Goal: Transaction & Acquisition: Subscribe to service/newsletter

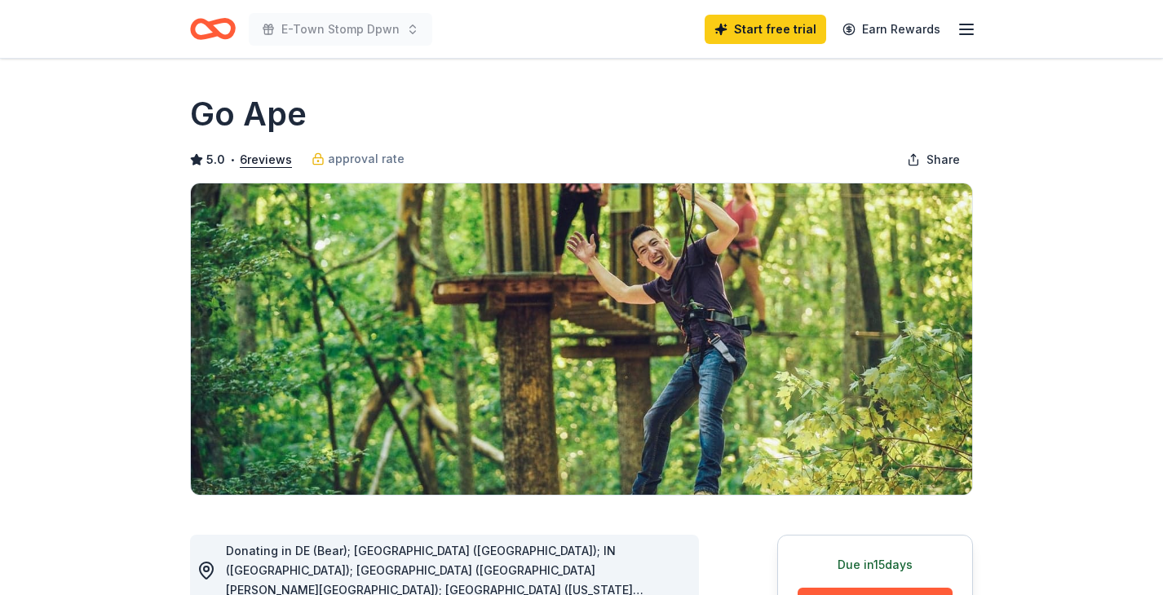
scroll to position [237, 0]
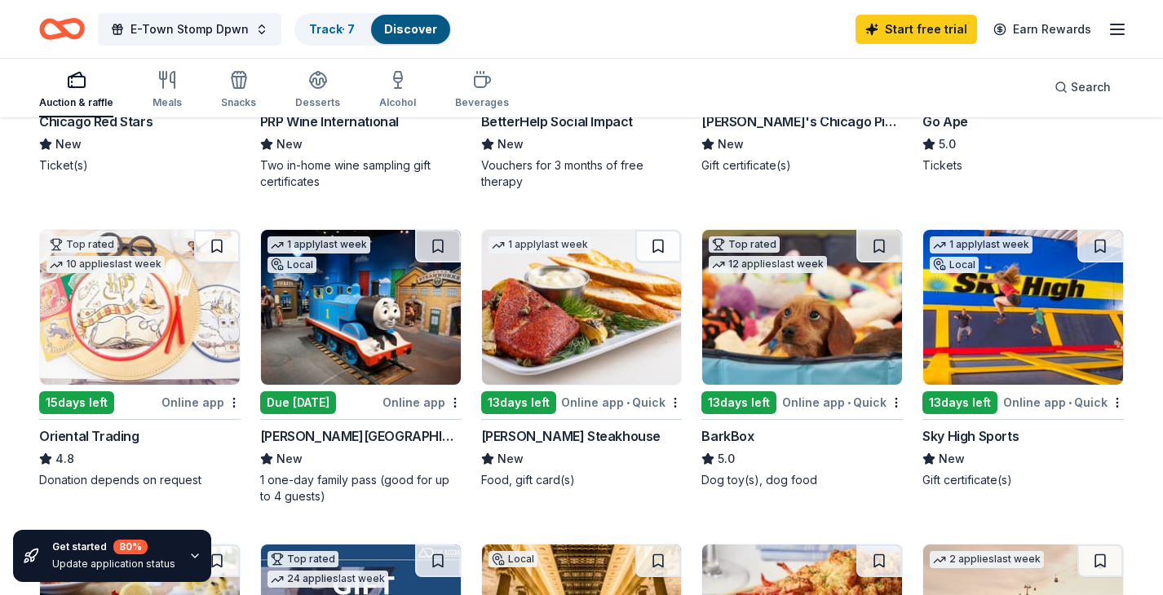
scroll to position [426, 0]
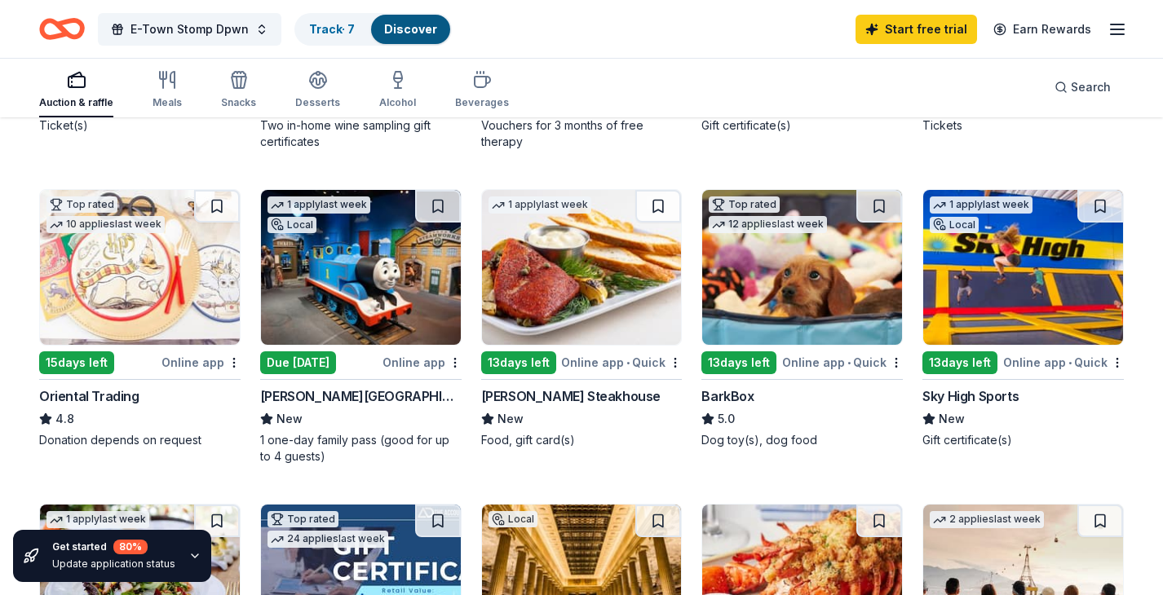
click at [521, 365] on div "13 days left" at bounding box center [518, 363] width 75 height 23
click at [565, 295] on img at bounding box center [582, 267] width 200 height 155
click at [944, 26] on link "Start free trial" at bounding box center [917, 29] width 122 height 29
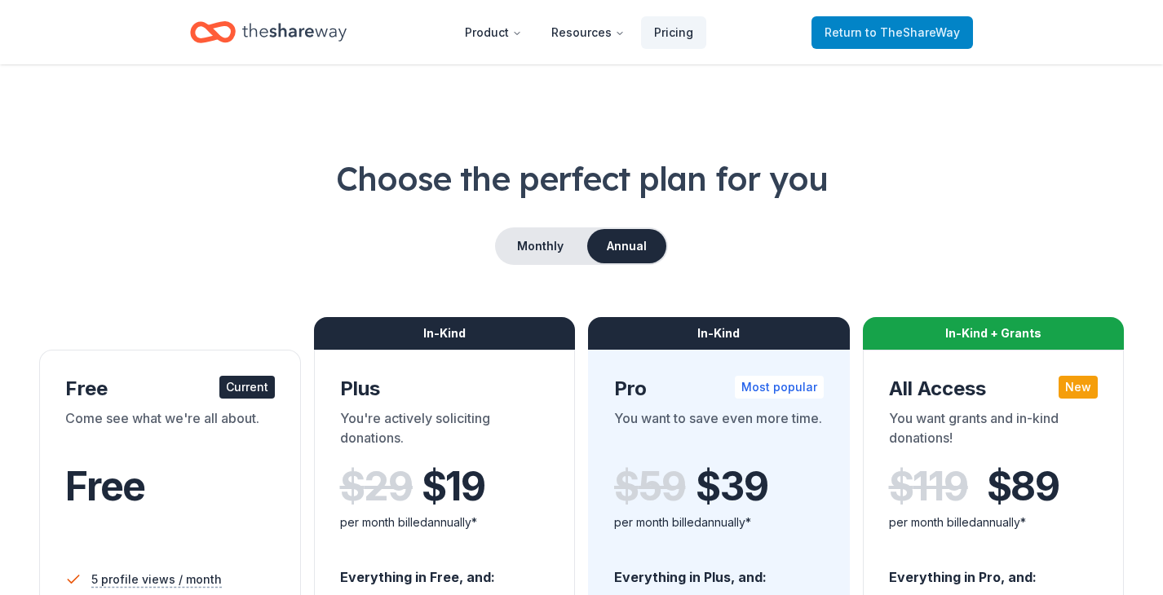
click at [923, 29] on span "to TheShareWay" at bounding box center [912, 32] width 95 height 14
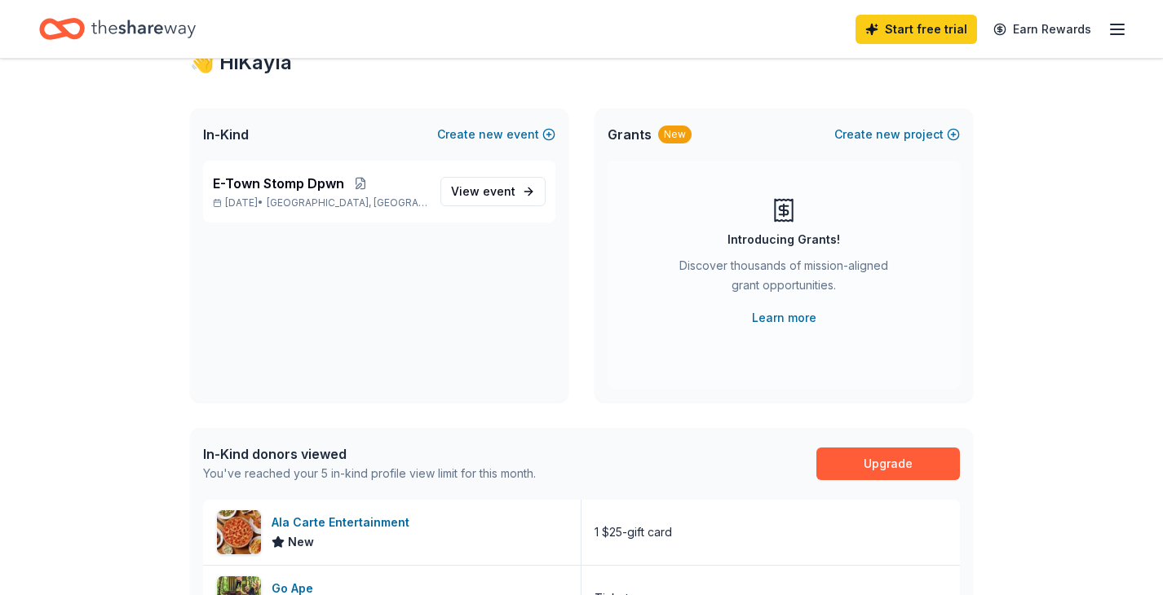
scroll to position [62, 0]
click at [474, 188] on span "View event" at bounding box center [483, 191] width 64 height 20
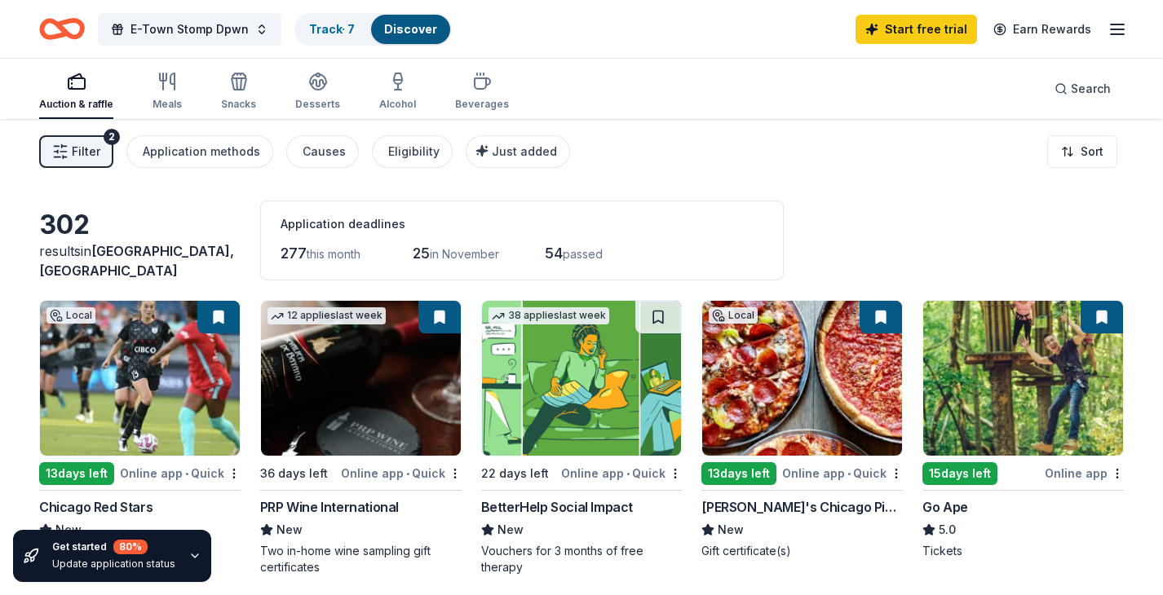
click at [95, 153] on span "Filter" at bounding box center [86, 152] width 29 height 20
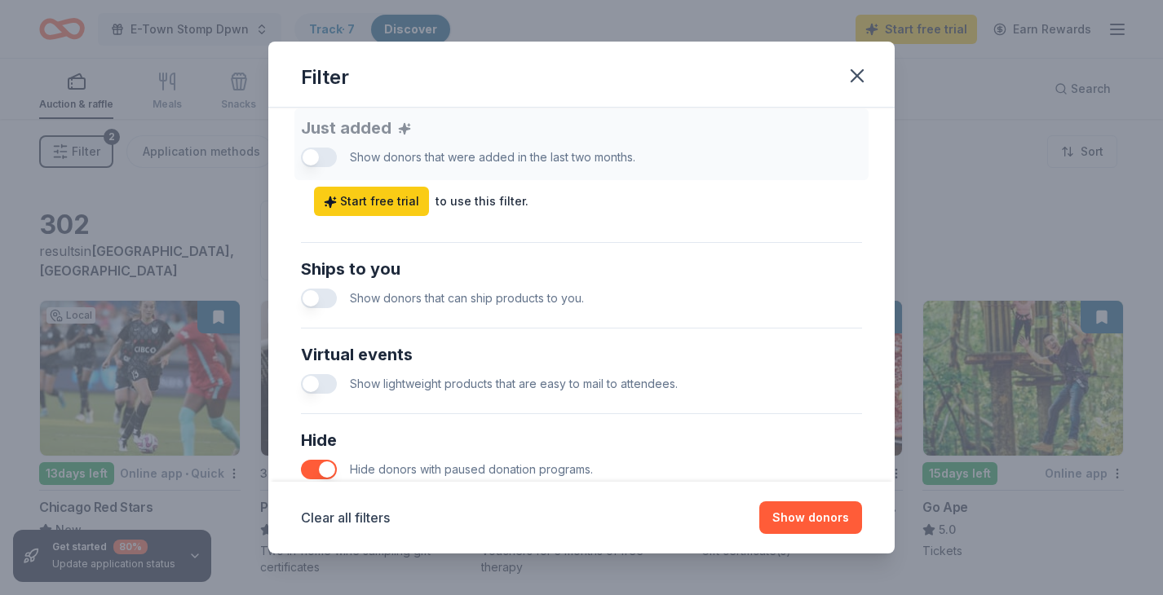
scroll to position [811, 0]
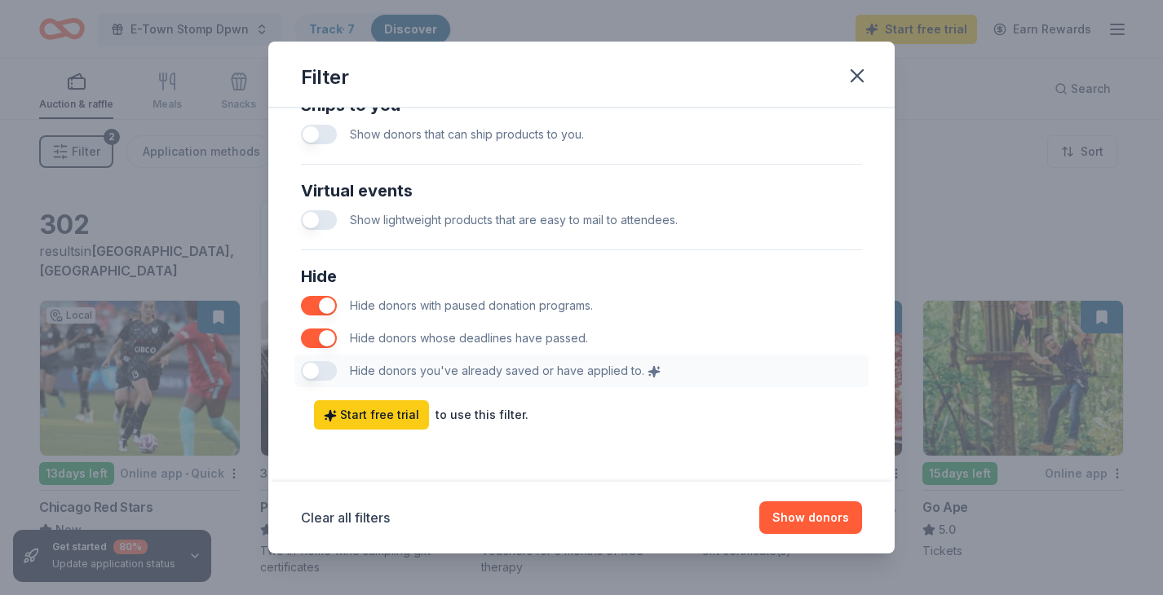
click at [333, 340] on button "button" at bounding box center [319, 339] width 36 height 20
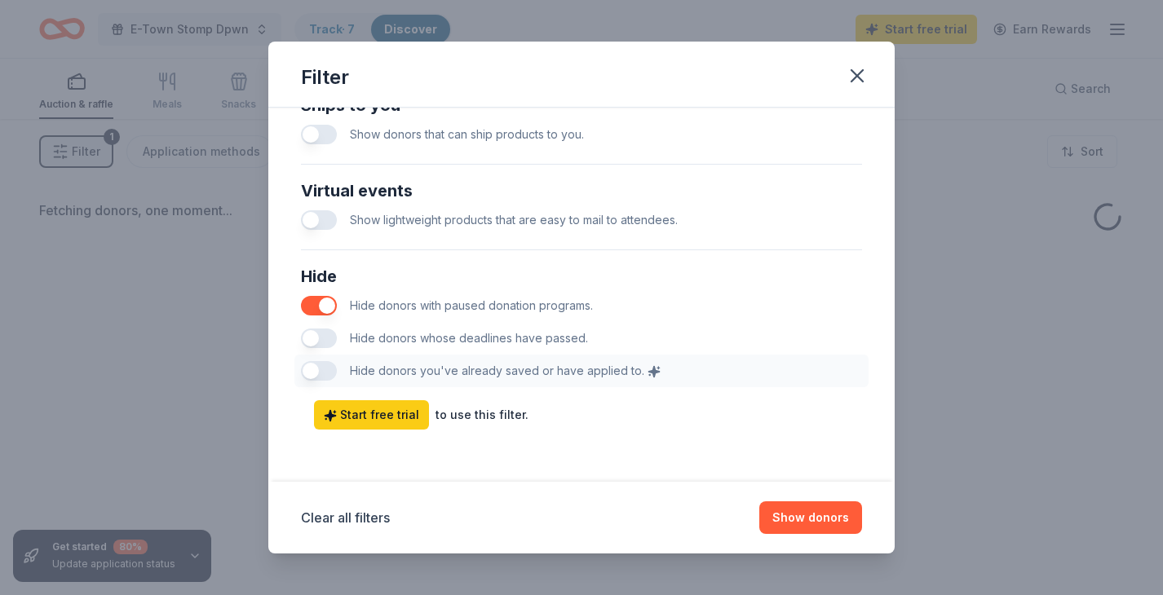
click at [333, 302] on button "button" at bounding box center [319, 306] width 36 height 20
click at [834, 515] on button "Show donors" at bounding box center [810, 518] width 103 height 33
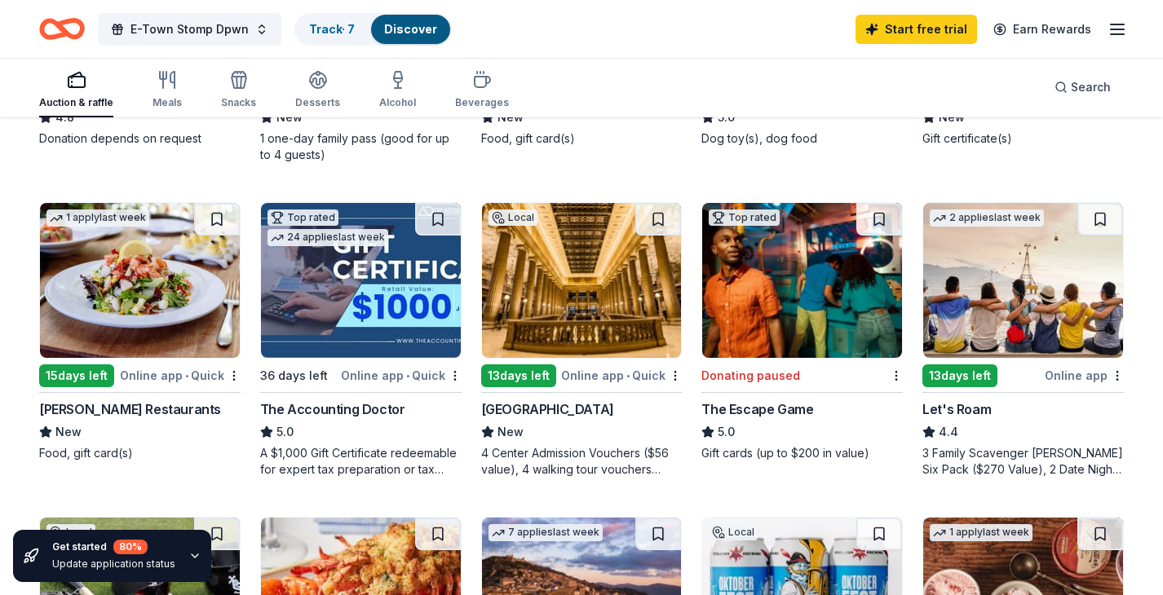
scroll to position [745, 0]
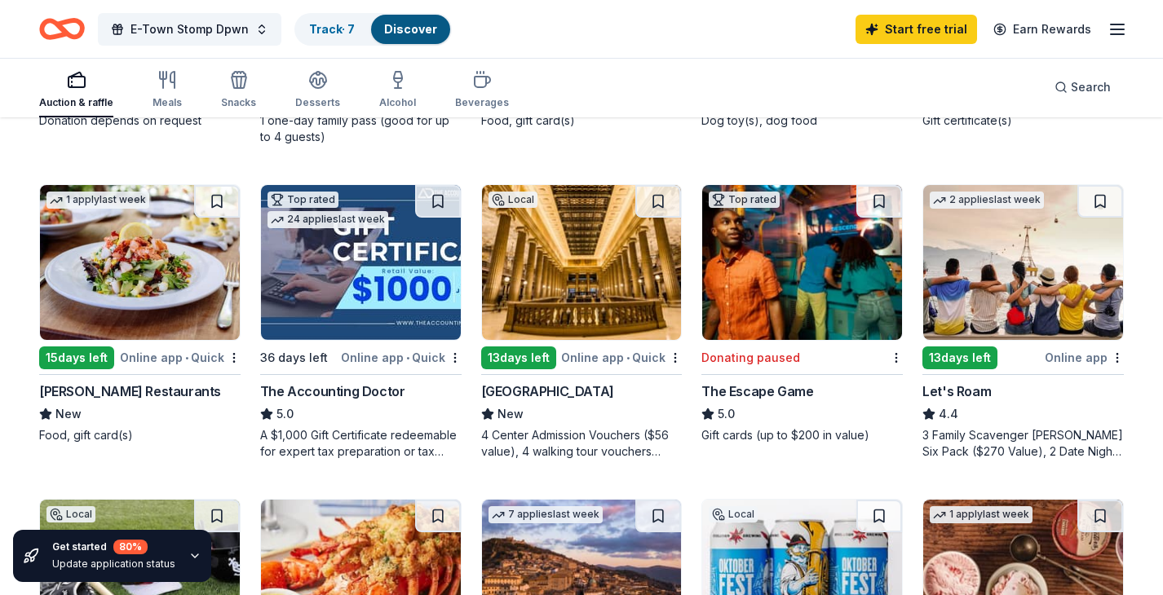
click at [987, 301] on img at bounding box center [1023, 262] width 200 height 155
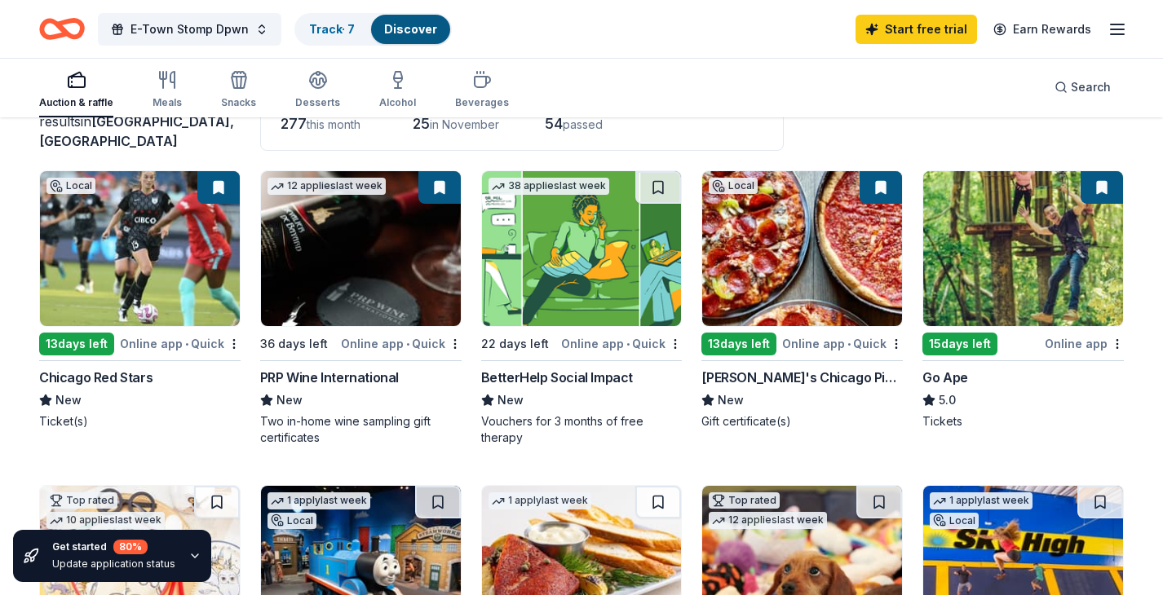
scroll to position [0, 0]
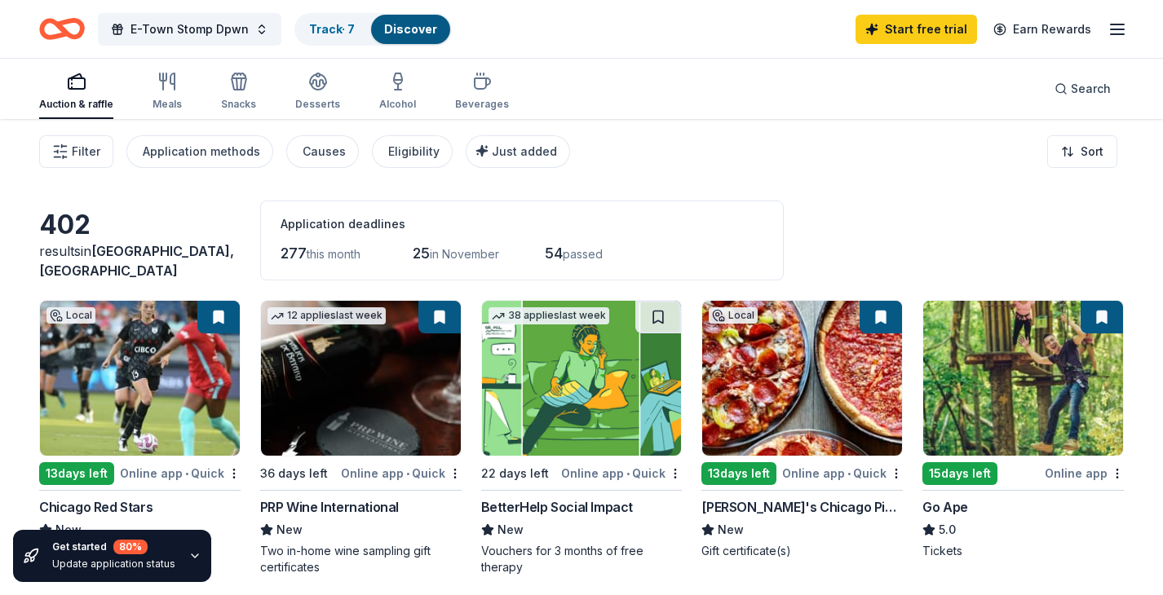
click at [1117, 29] on line "button" at bounding box center [1117, 29] width 13 height 0
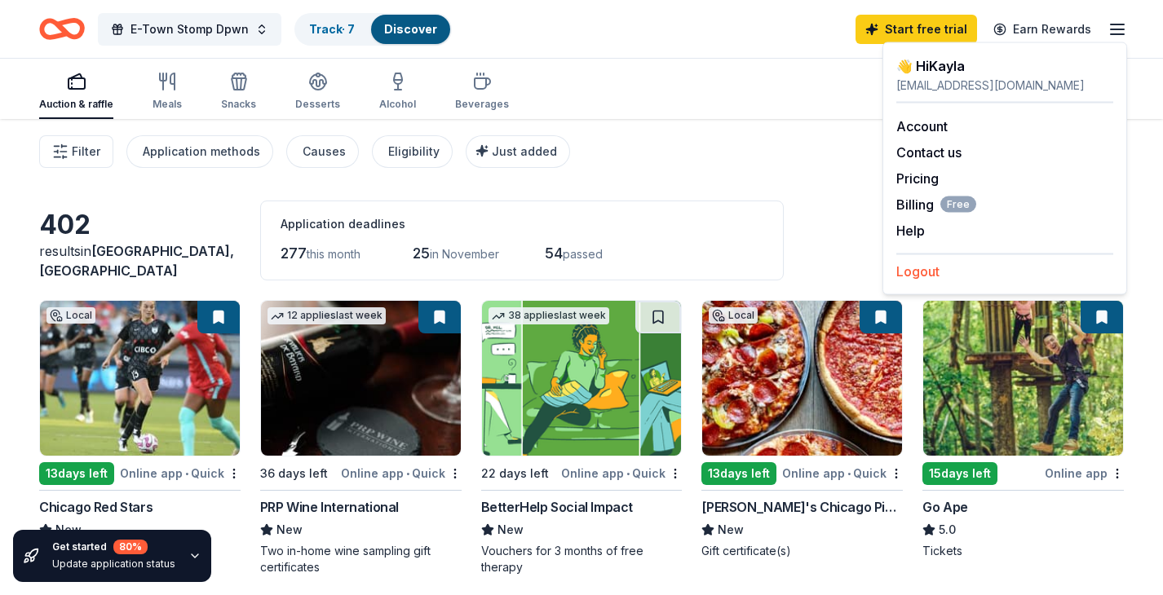
click at [924, 269] on button "Logout" at bounding box center [917, 272] width 43 height 20
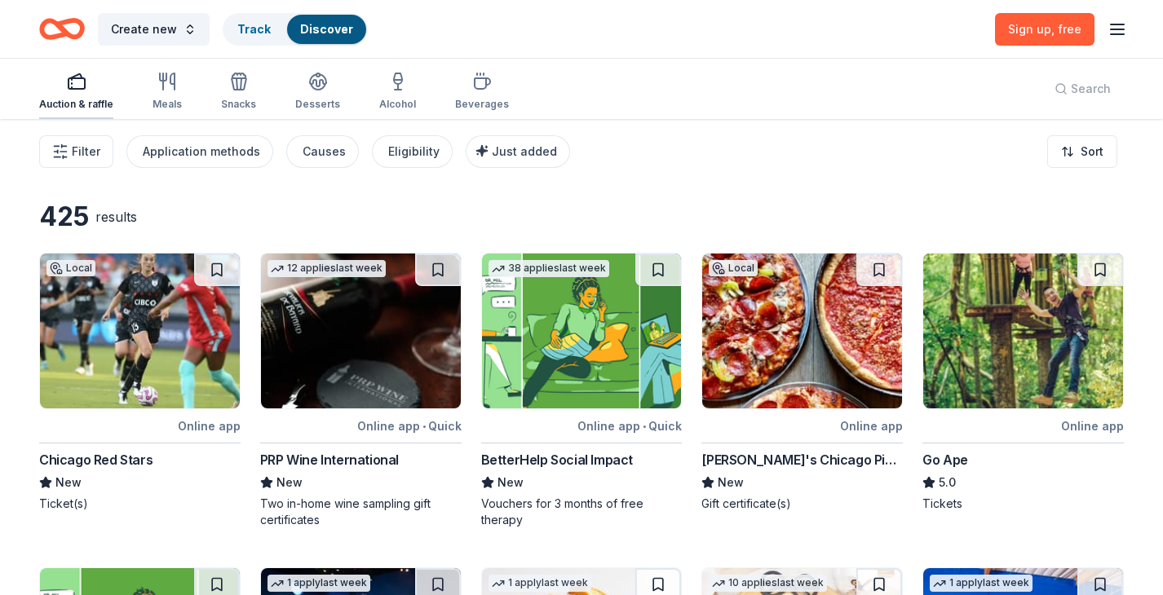
click at [80, 86] on icon "button" at bounding box center [77, 82] width 20 height 20
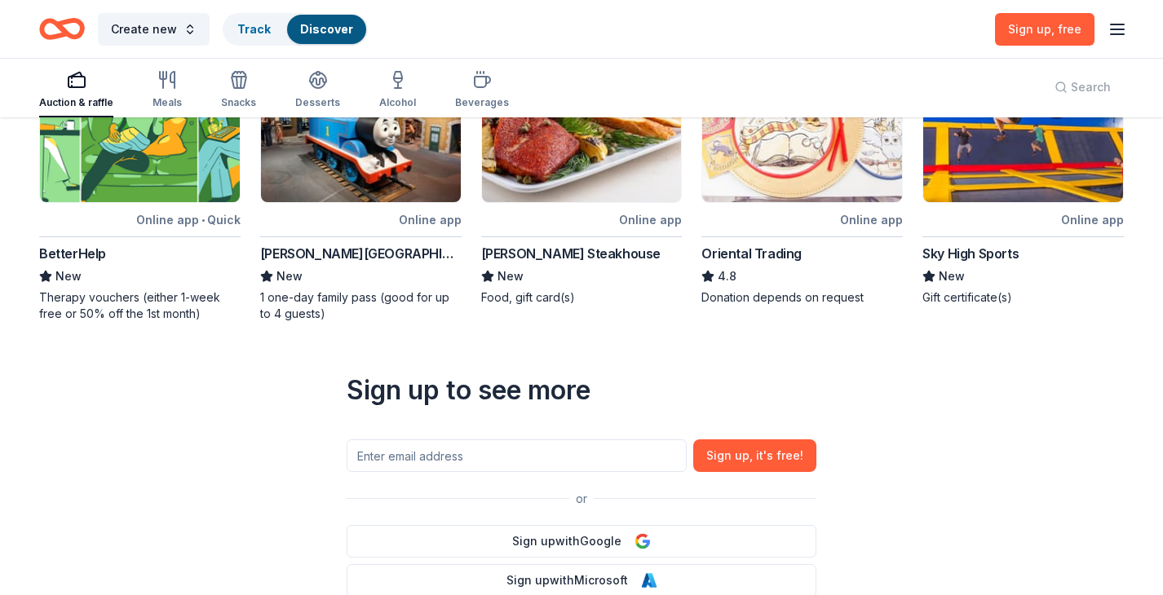
scroll to position [515, 0]
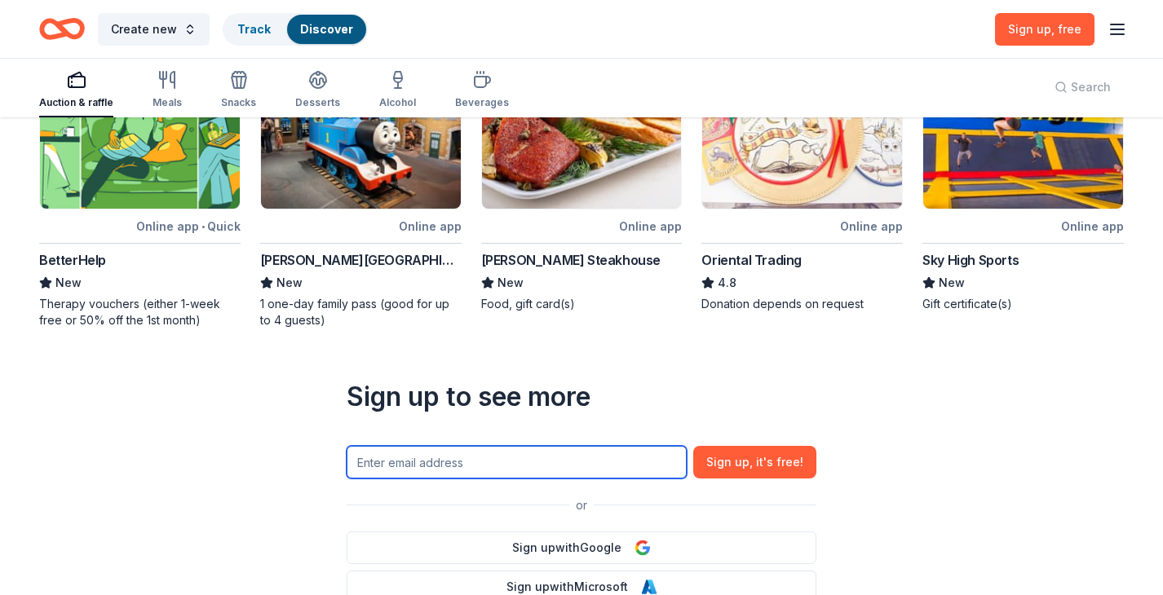
click at [394, 462] on input "text" at bounding box center [517, 462] width 340 height 33
type input "kaylaariann@aol.com"
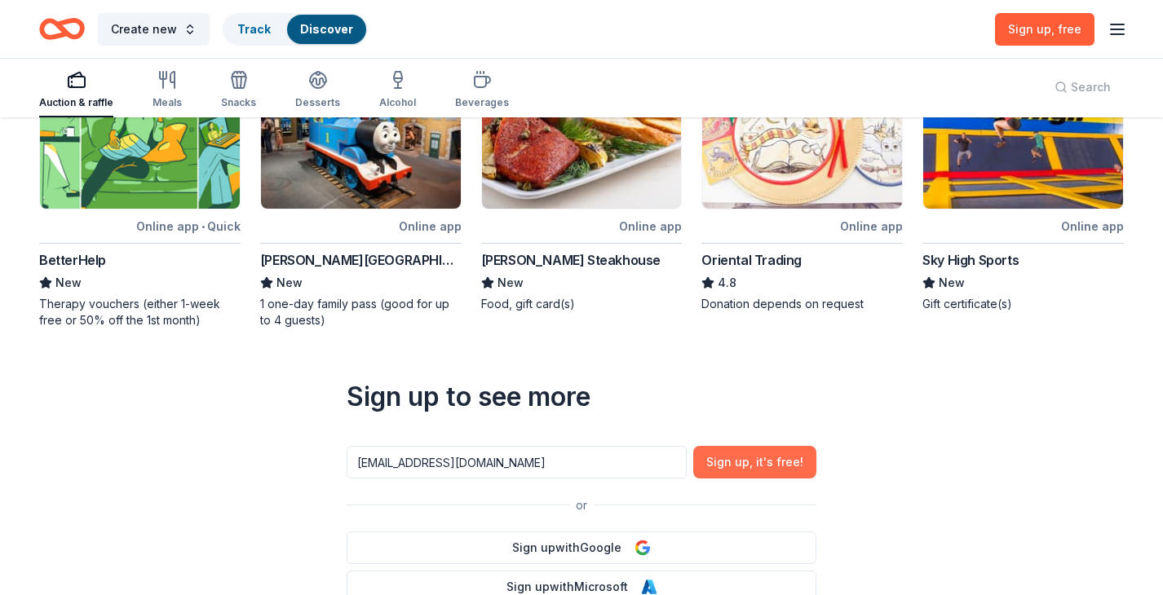
click at [779, 467] on span ", it ' s free!" at bounding box center [777, 463] width 54 height 20
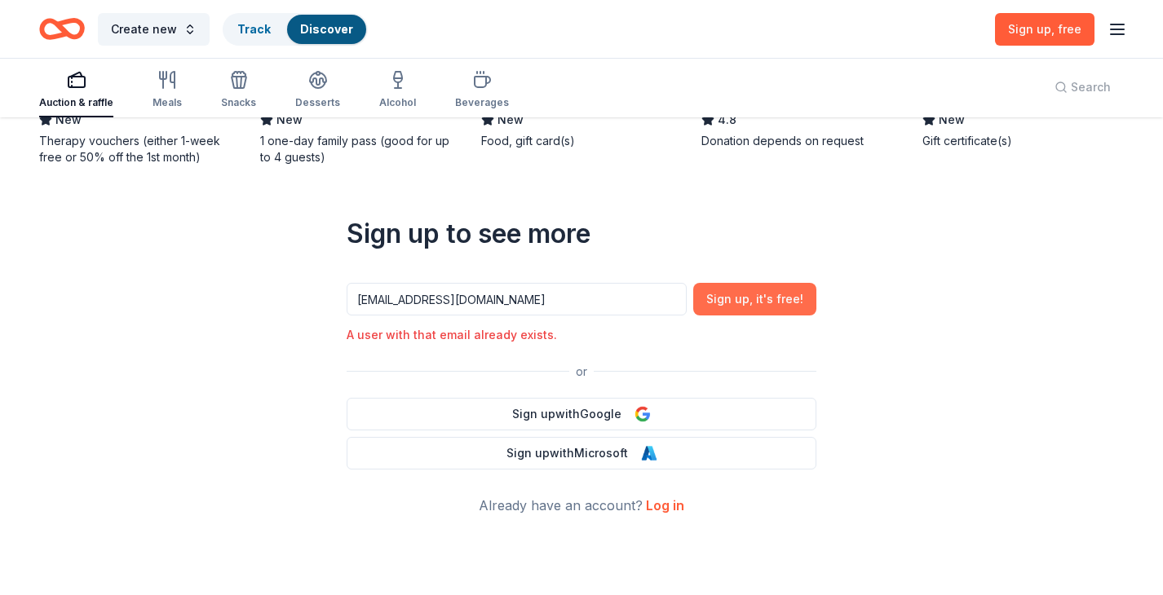
scroll to position [692, 0]
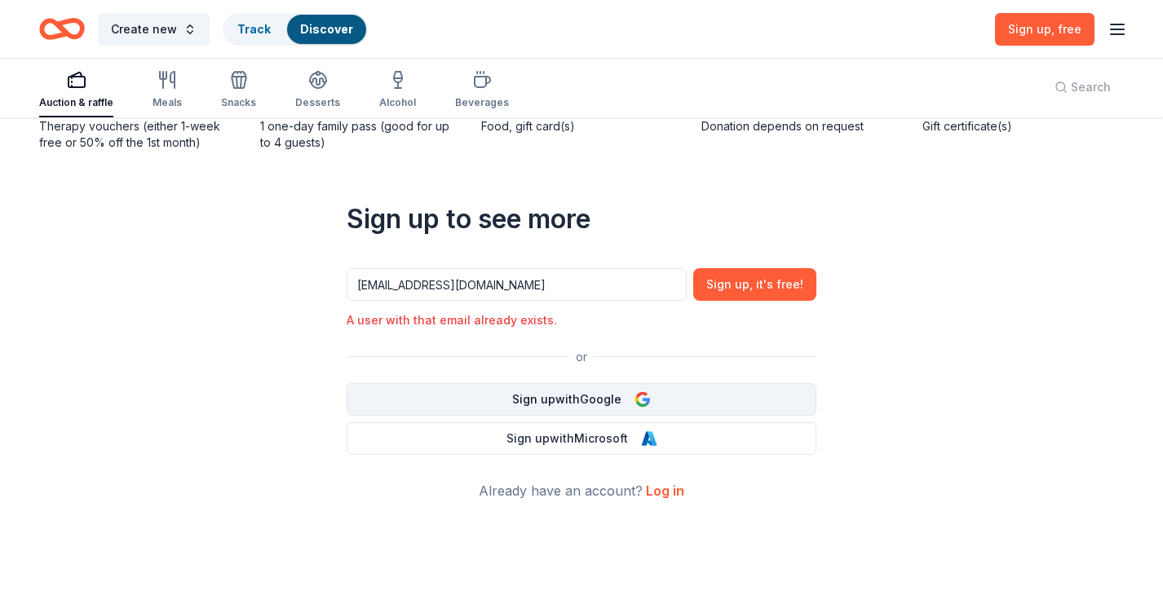
click at [678, 396] on button "Sign up with Google" at bounding box center [582, 399] width 470 height 33
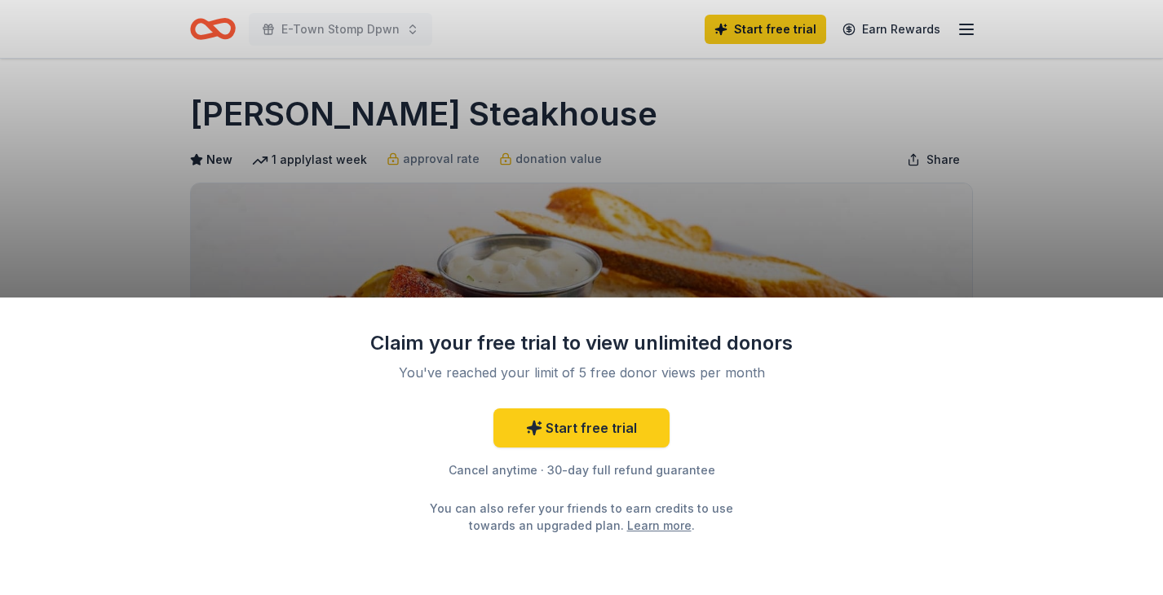
scroll to position [55, 0]
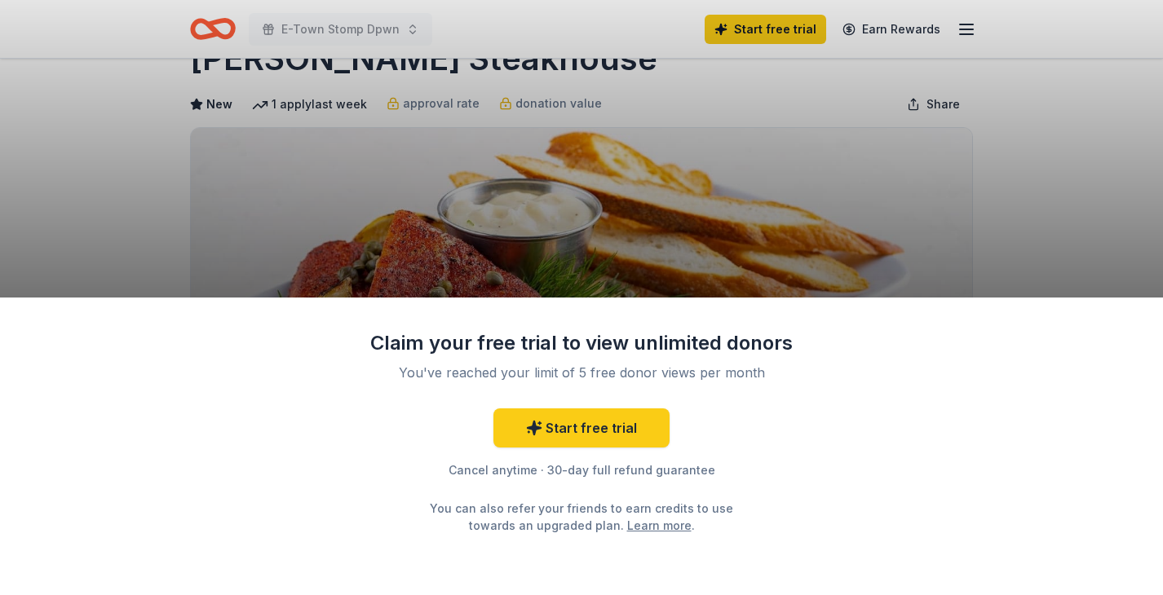
click at [841, 159] on div "Claim your free trial to view unlimited donors You've reached your limit of 5 f…" at bounding box center [581, 297] width 1163 height 595
click at [644, 430] on link "Start free trial" at bounding box center [581, 428] width 176 height 39
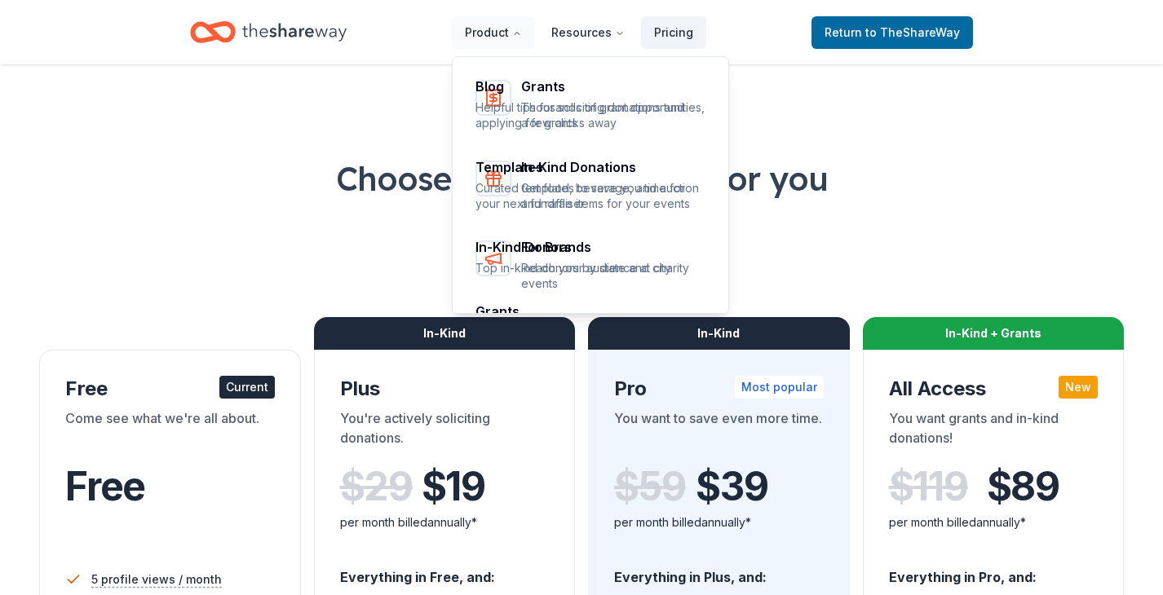
click at [500, 51] on nav "Product Resources Pricing Grants Thousands of grant opportunities, a few clicks…" at bounding box center [579, 32] width 254 height 38
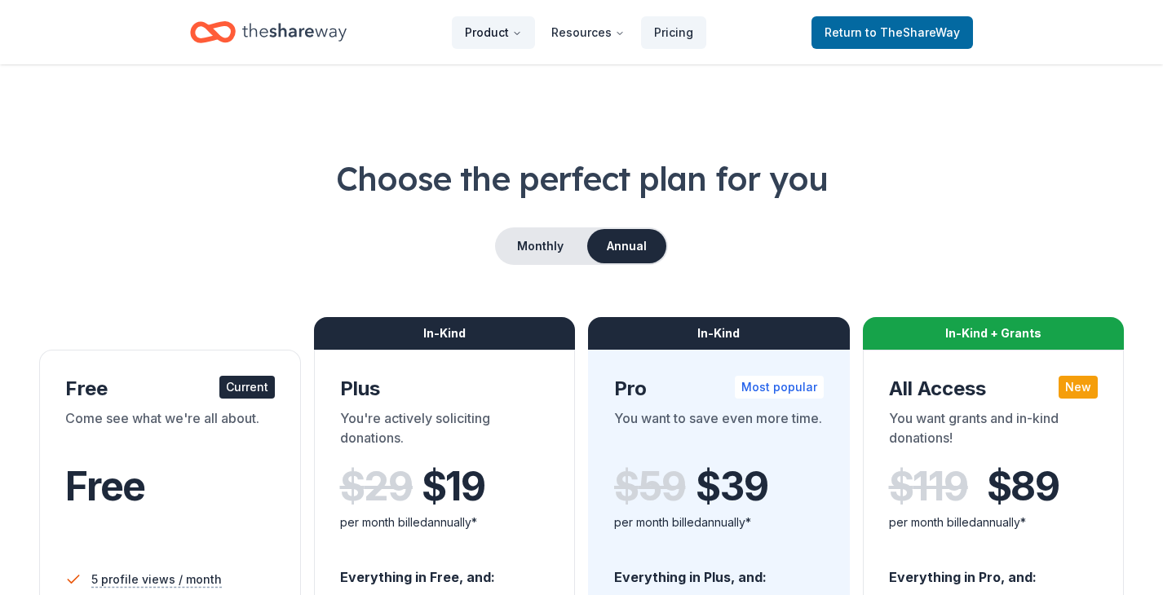
click at [504, 30] on button "Product" at bounding box center [493, 32] width 83 height 33
click at [330, 24] on icon "Home" at bounding box center [294, 31] width 104 height 33
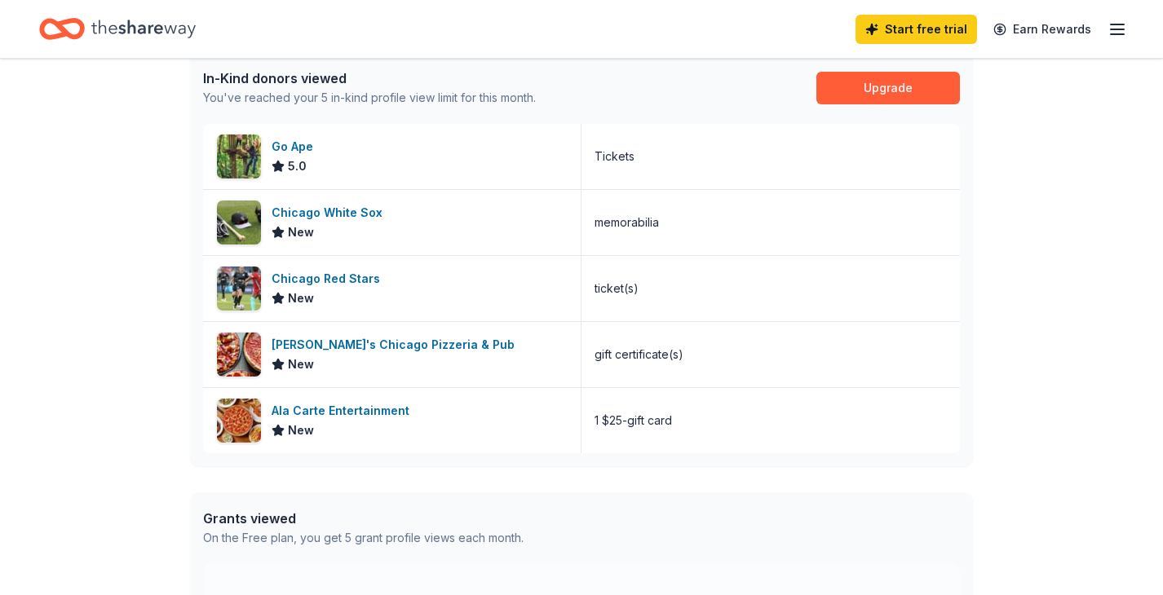
scroll to position [438, 0]
click at [386, 412] on div "Ala Carte Entertainment" at bounding box center [344, 410] width 144 height 20
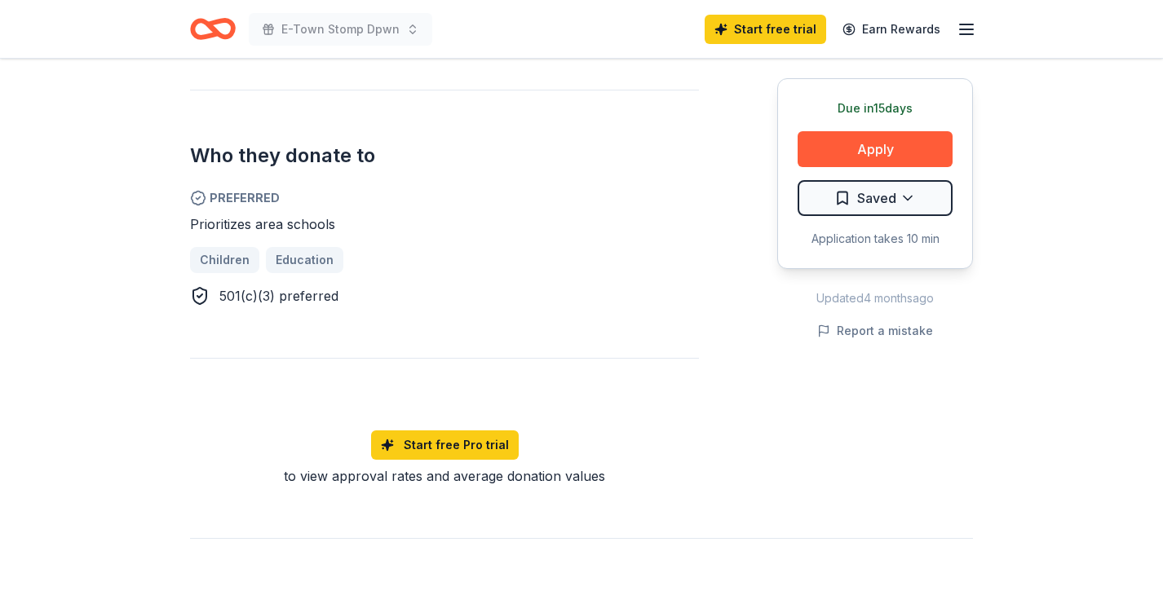
scroll to position [1073, 0]
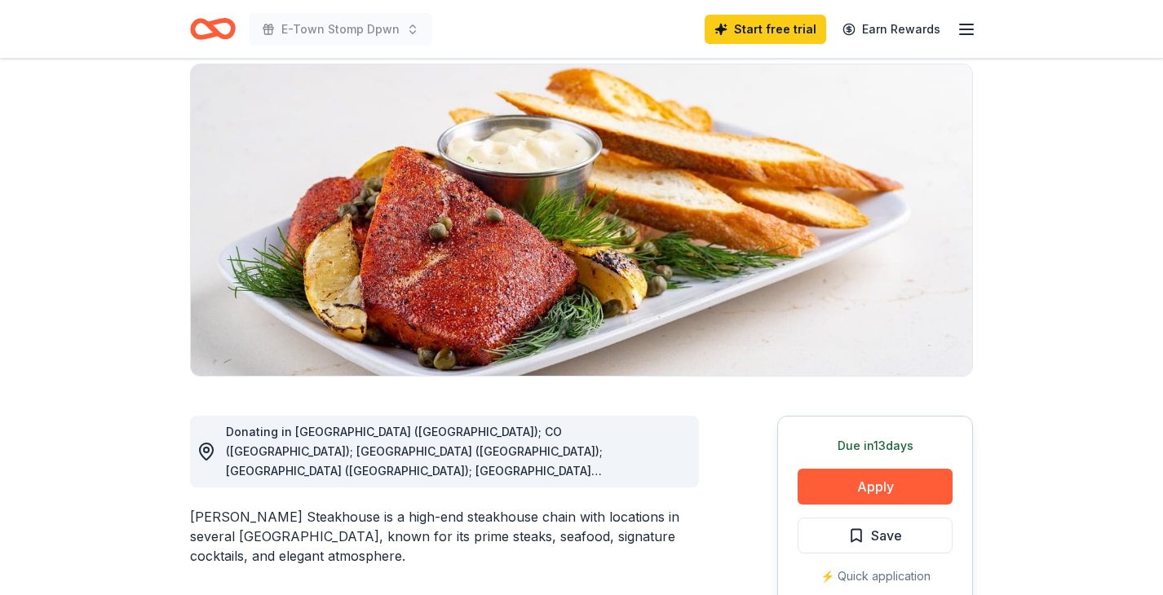
scroll to position [145, 0]
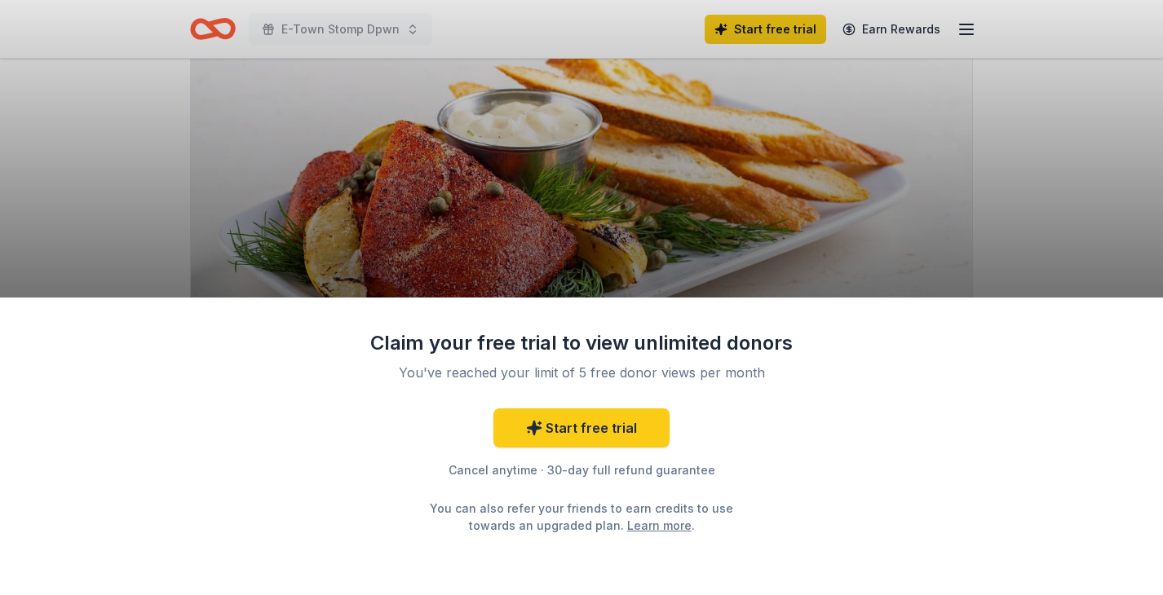
click at [841, 473] on div "Claim your free trial to view unlimited donors You've reached your limit of 5 f…" at bounding box center [581, 447] width 1163 height 298
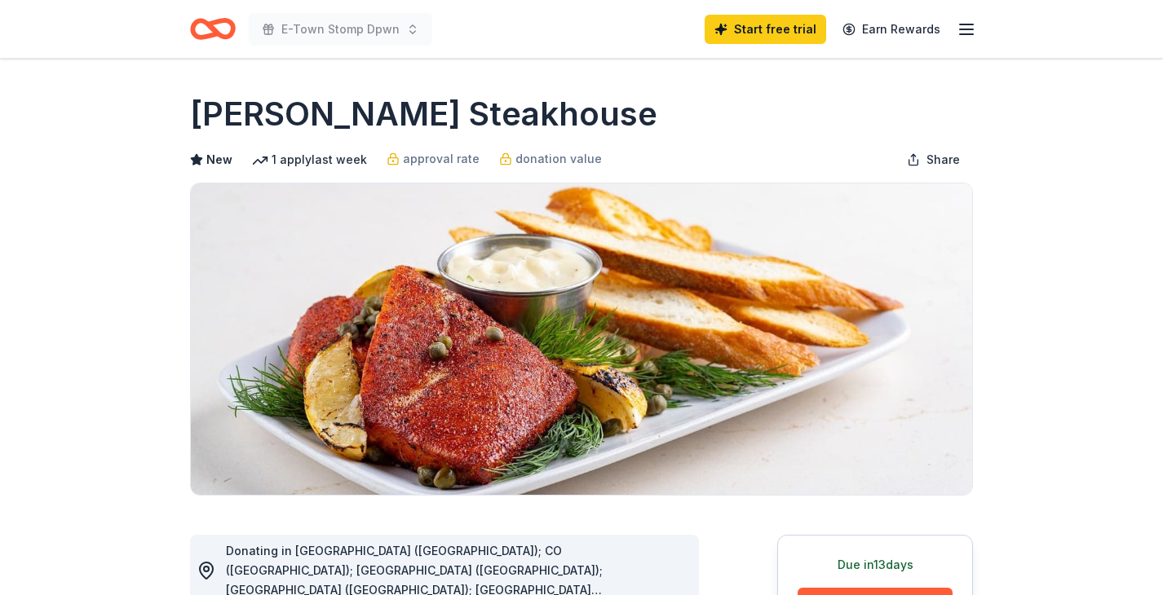
scroll to position [145, 0]
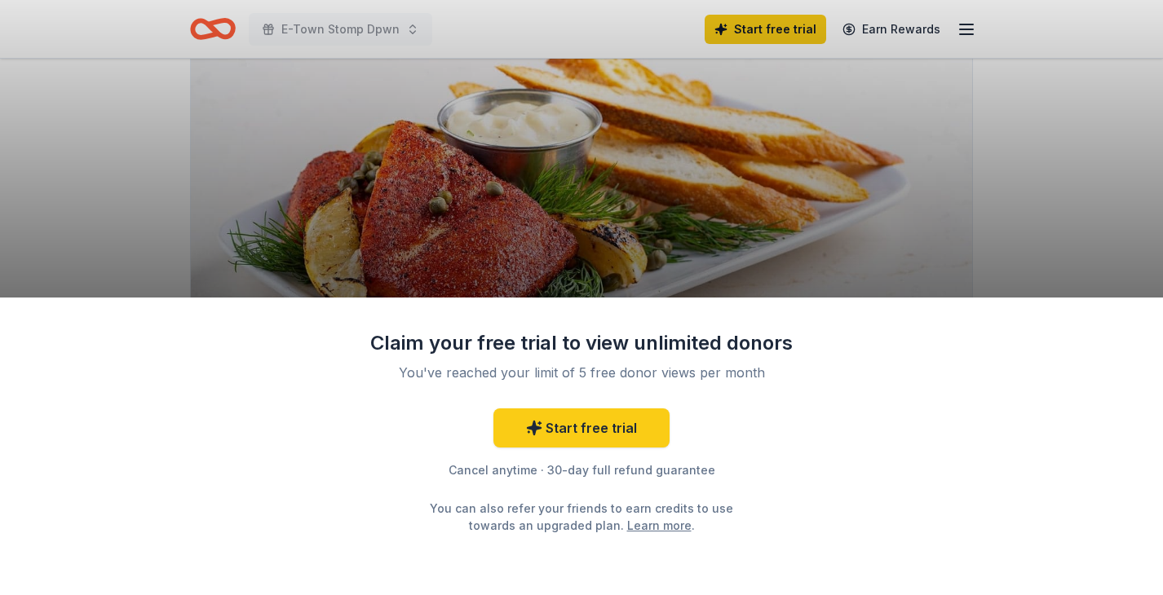
click at [857, 468] on div "Claim your free trial to view unlimited donors You've reached your limit of 5 f…" at bounding box center [581, 447] width 1163 height 298
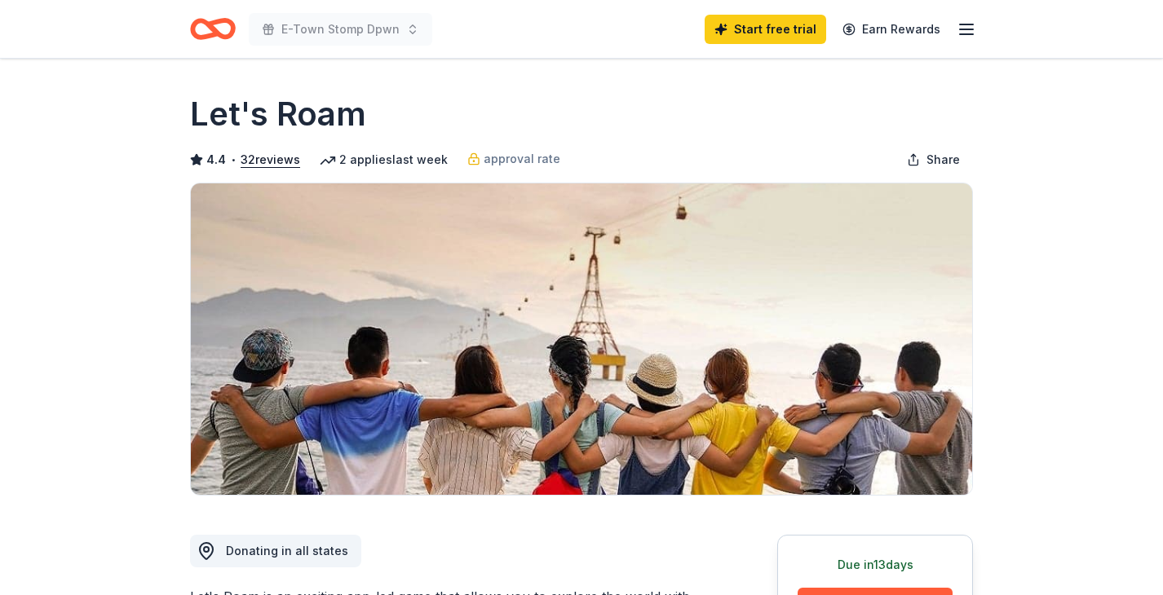
scroll to position [79, 0]
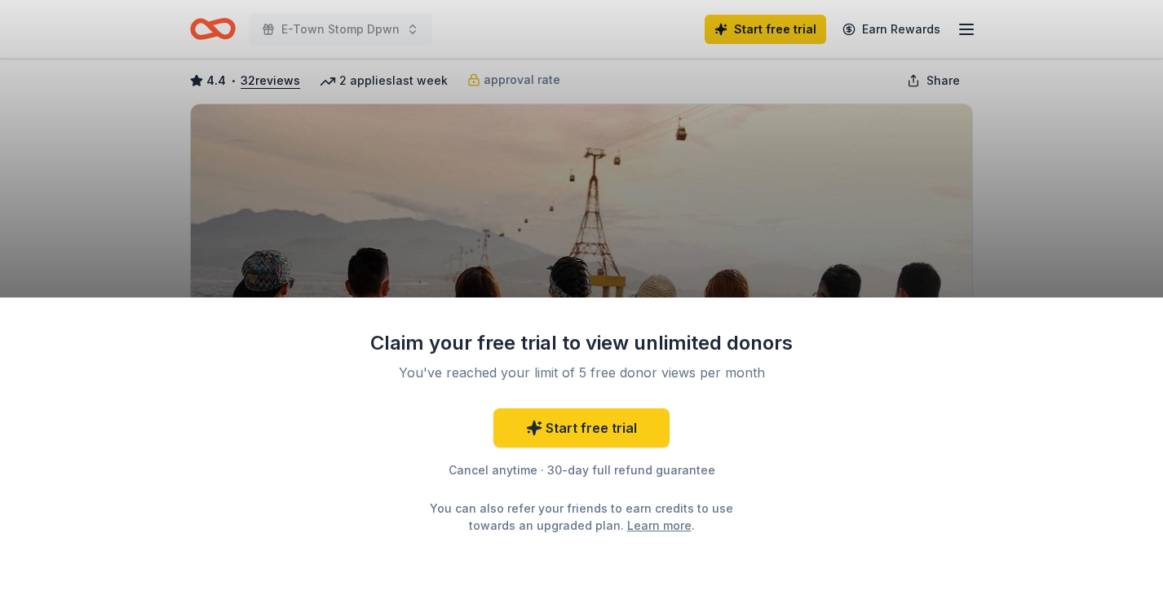
click at [627, 528] on link "Learn more" at bounding box center [659, 525] width 64 height 17
click at [663, 273] on div "Claim your free trial to view unlimited donors You've reached your limit of 5 f…" at bounding box center [581, 297] width 1163 height 595
click at [608, 427] on link "Start free trial" at bounding box center [581, 428] width 176 height 39
